Goal: Register for event/course

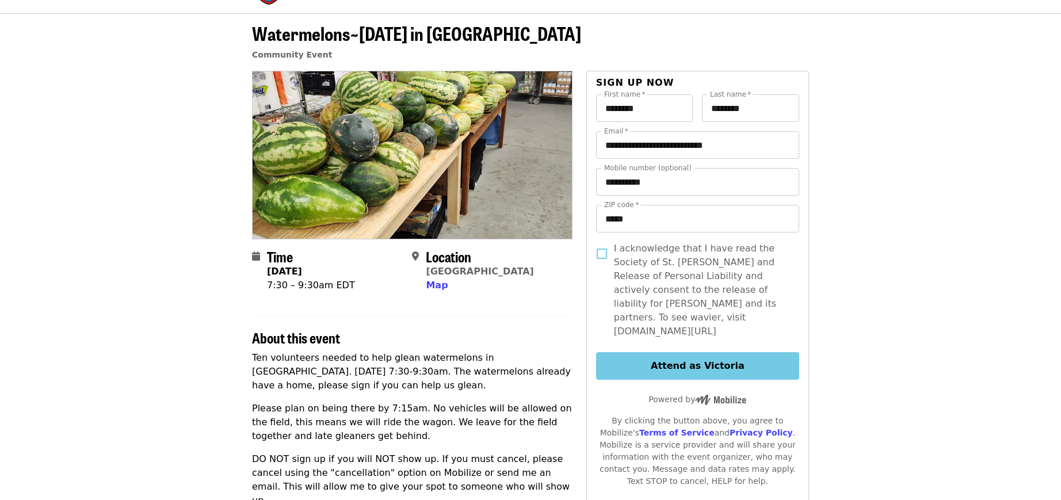
scroll to position [58, 0]
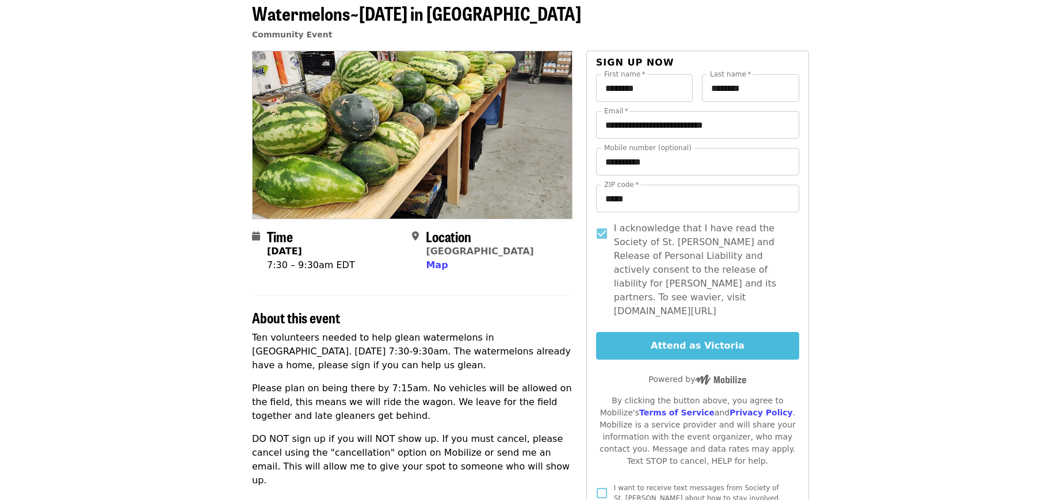
click at [631, 332] on button "Attend as Victoria" at bounding box center [697, 346] width 203 height 28
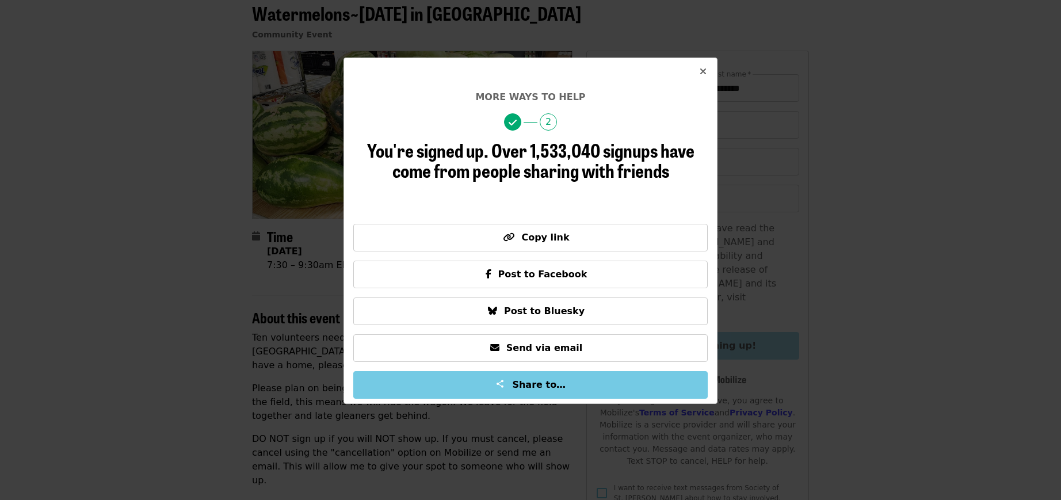
click at [705, 60] on button "Close" at bounding box center [704, 72] width 28 height 28
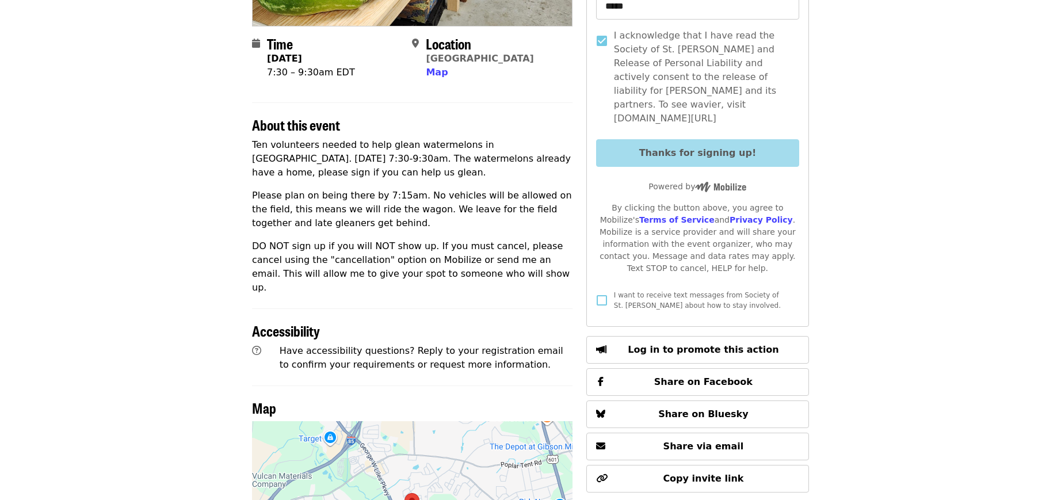
scroll to position [230, 0]
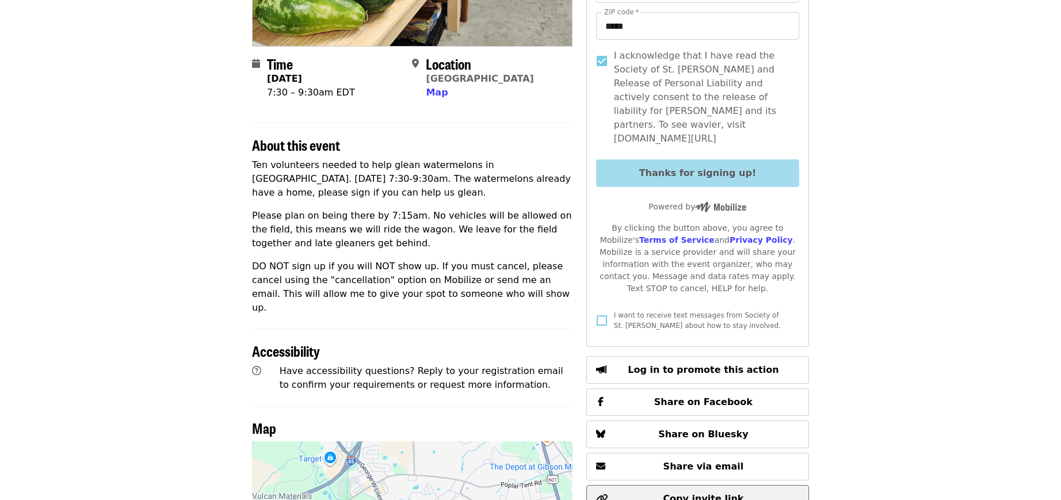
click at [725, 485] on button "Copy invite link" at bounding box center [698, 499] width 223 height 28
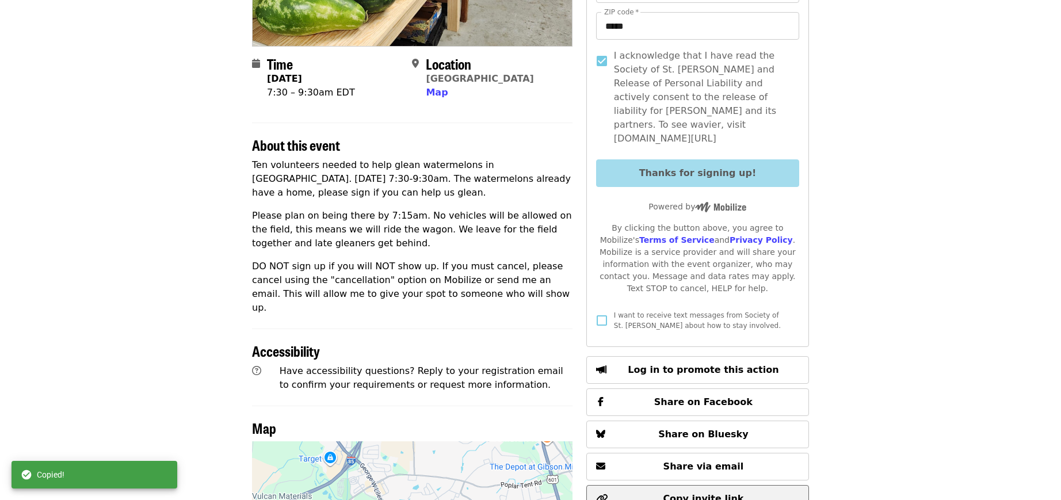
click at [725, 485] on button "Copy invite link" at bounding box center [698, 499] width 223 height 28
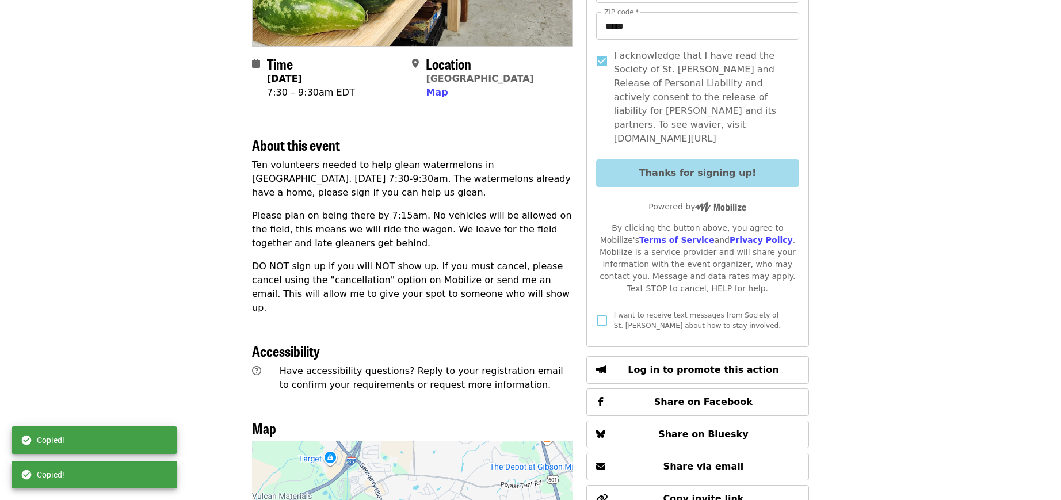
click at [151, 473] on div "Copied!" at bounding box center [95, 475] width 166 height 28
click at [136, 439] on div "Copied!" at bounding box center [95, 441] width 166 height 28
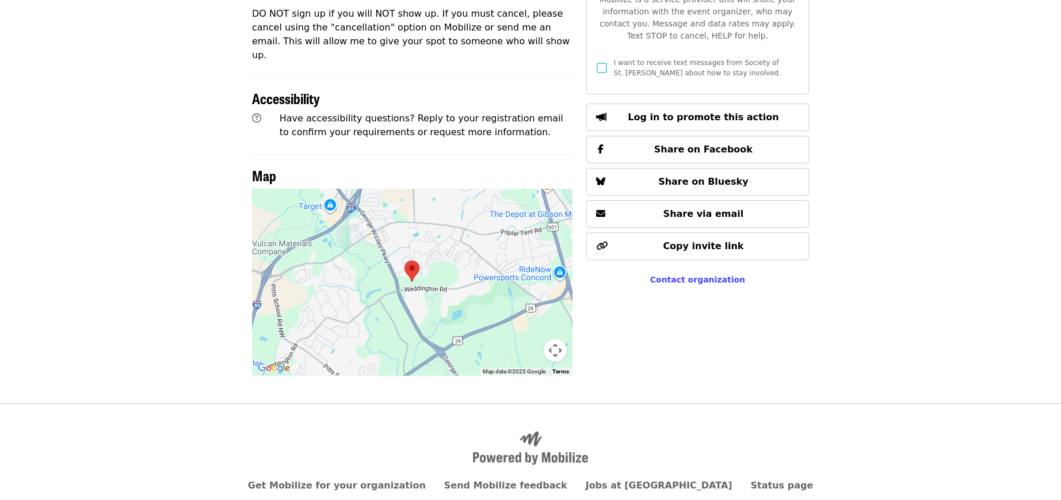
scroll to position [463, 0]
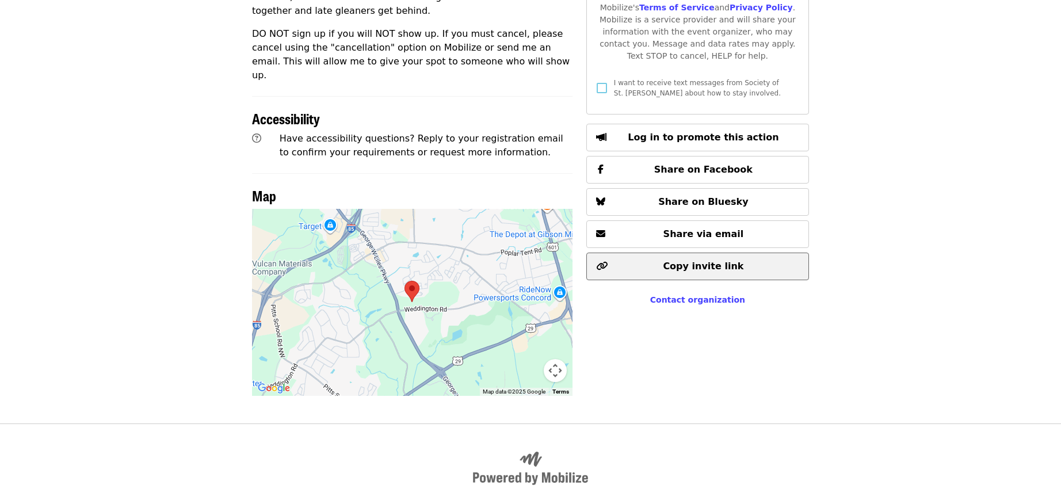
click at [703, 261] on span "Copy invite link" at bounding box center [703, 266] width 81 height 11
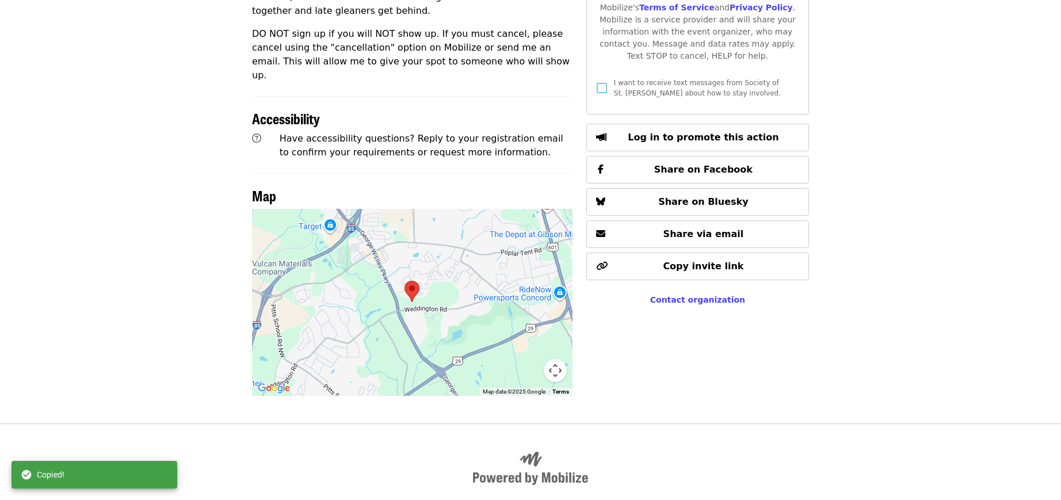
click at [133, 471] on div "Copied!" at bounding box center [95, 475] width 166 height 28
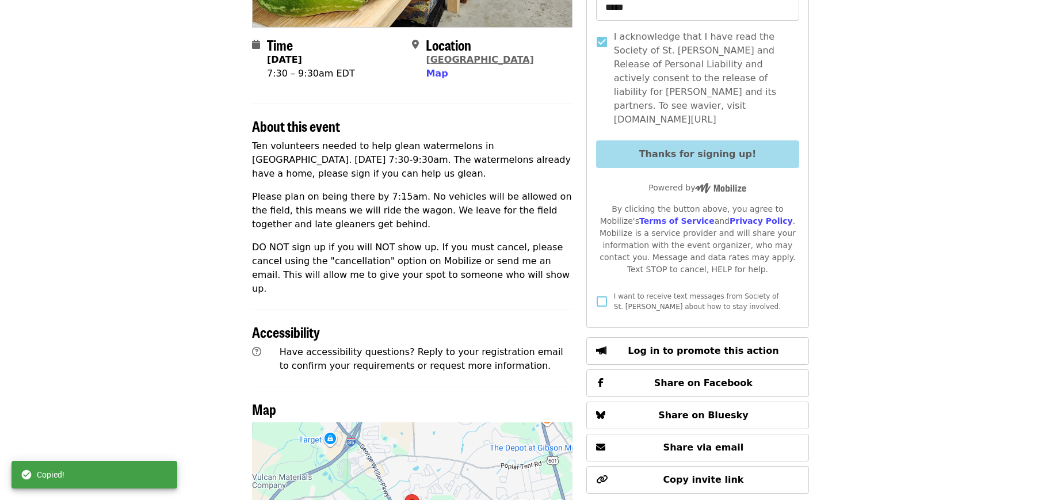
scroll to position [233, 0]
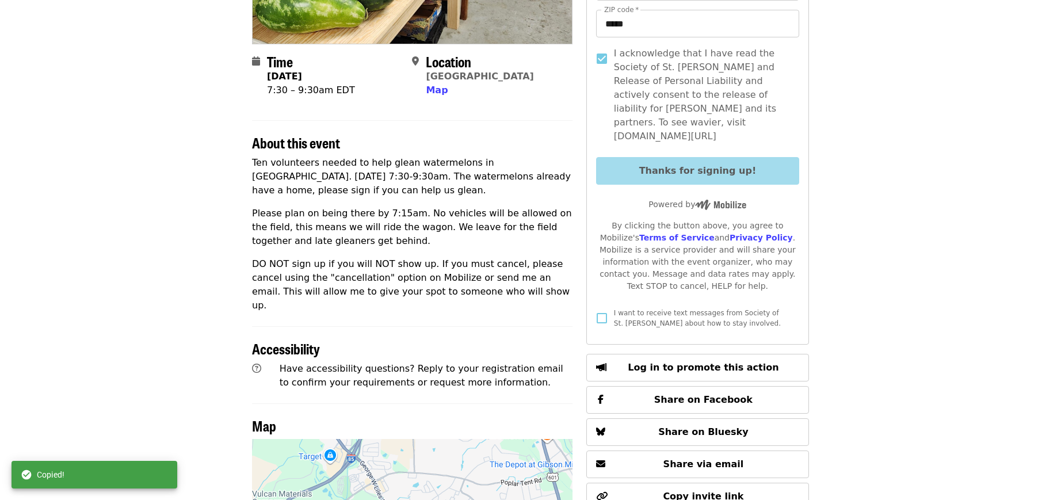
click at [969, 90] on article "Watermelons~[DATE] in Concord Community Event Time [DATE] 7:30 – 9:30am EDT Loc…" at bounding box center [530, 236] width 1061 height 836
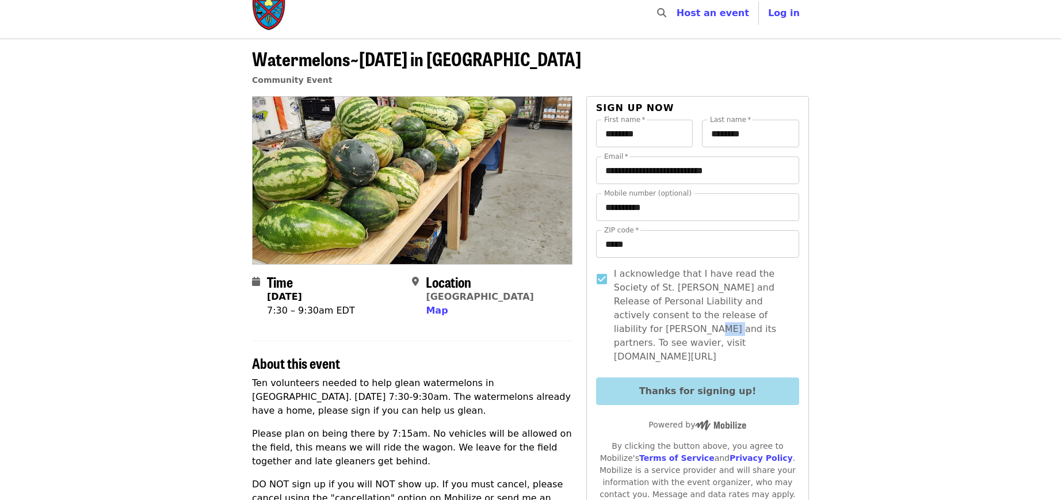
scroll to position [0, 0]
